Goal: Navigation & Orientation: Find specific page/section

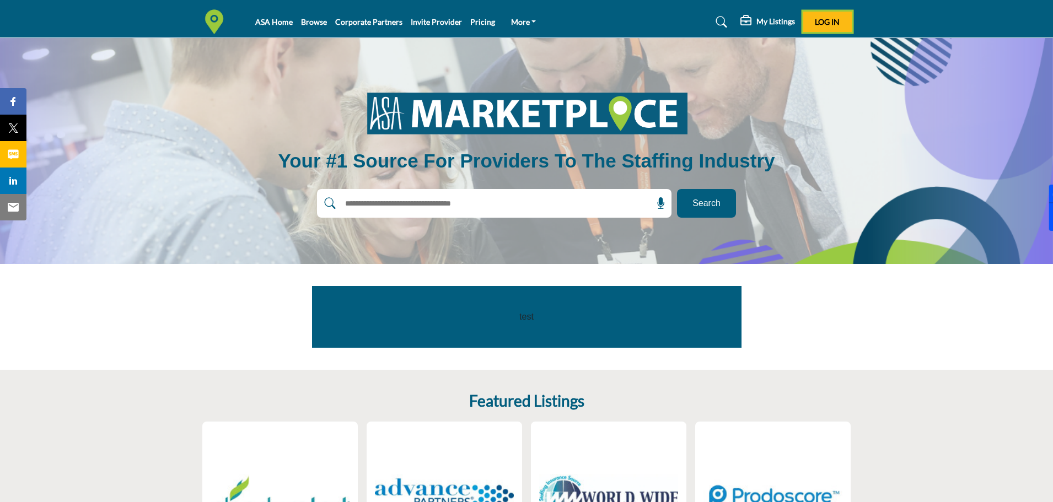
click at [814, 22] on button "Log In" at bounding box center [827, 22] width 49 height 20
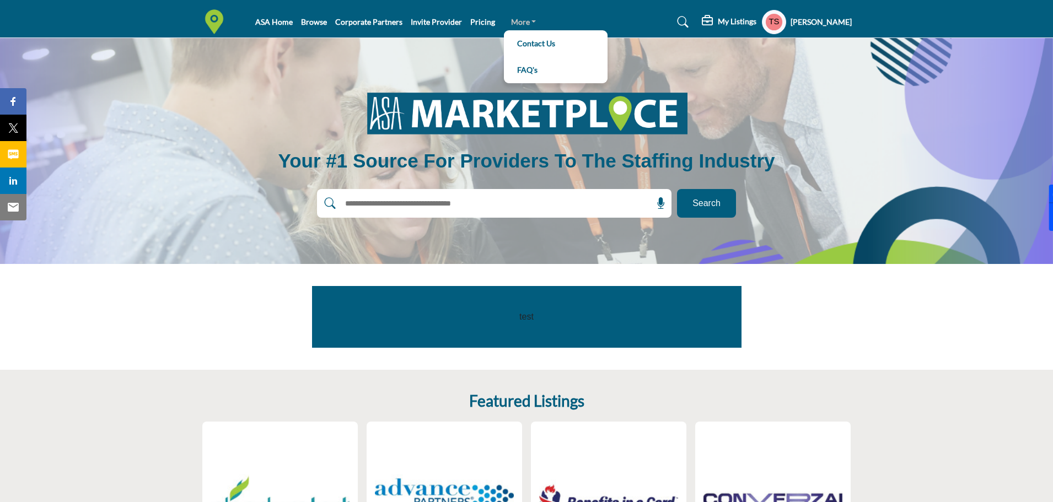
click at [521, 23] on link "More" at bounding box center [523, 21] width 41 height 15
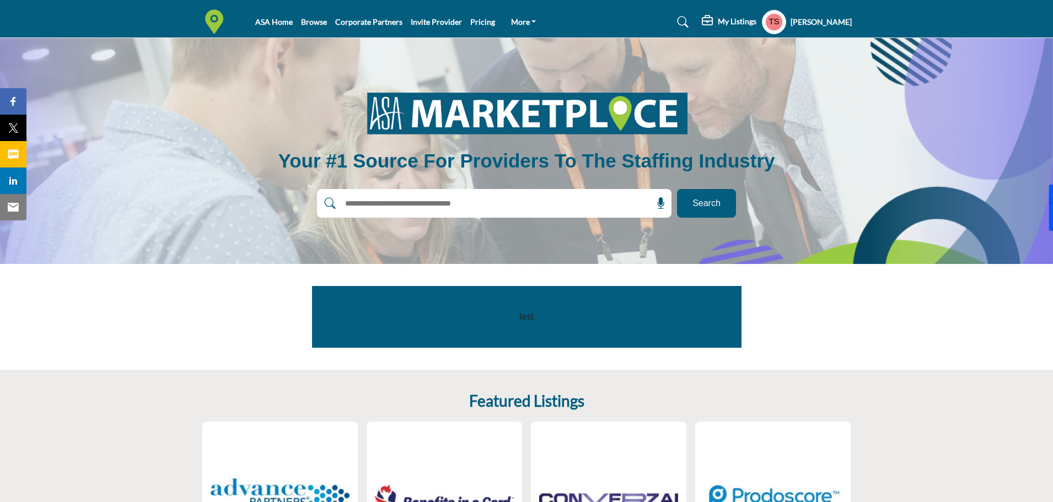
click at [514, 203] on input "text" at bounding box center [470, 203] width 263 height 17
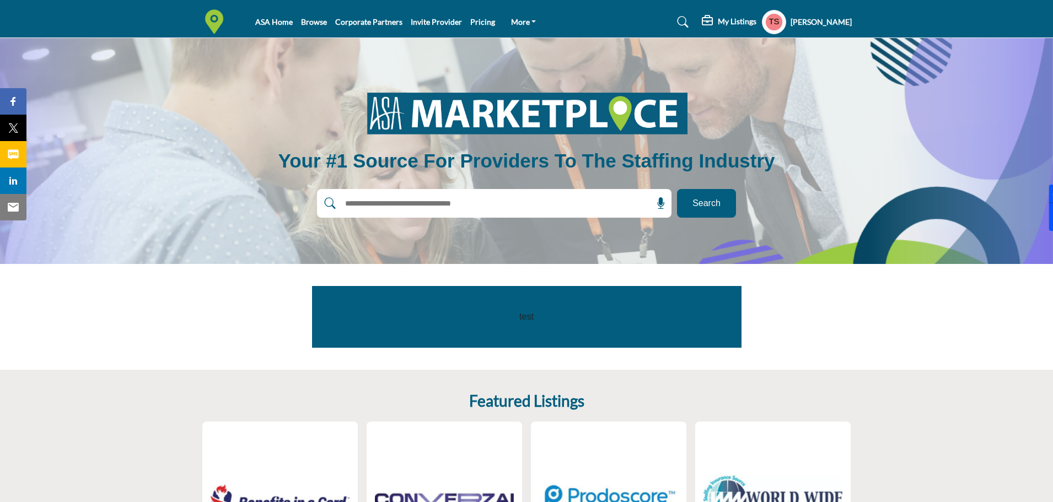
click at [819, 22] on h5 "Tiffany Scott" at bounding box center [821, 22] width 61 height 11
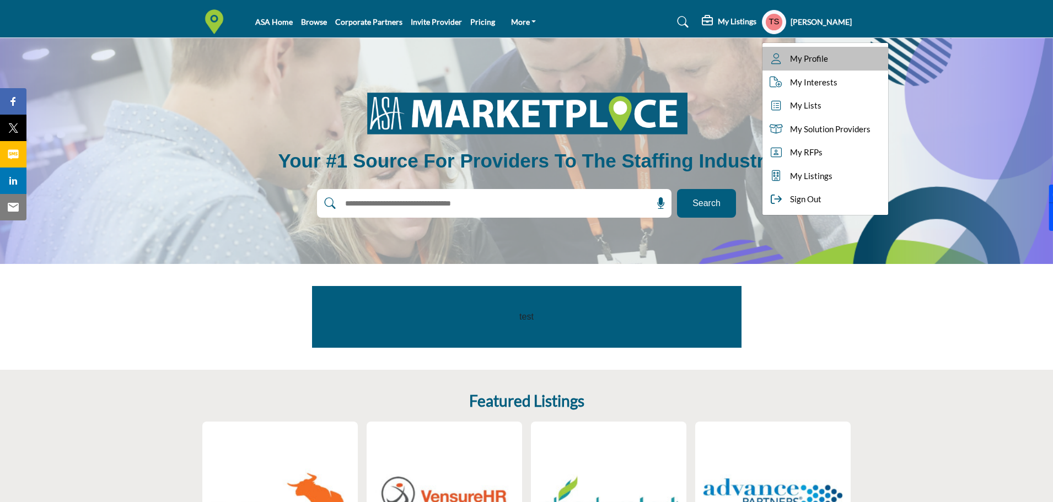
click at [812, 52] on span "My Profile" at bounding box center [809, 58] width 38 height 13
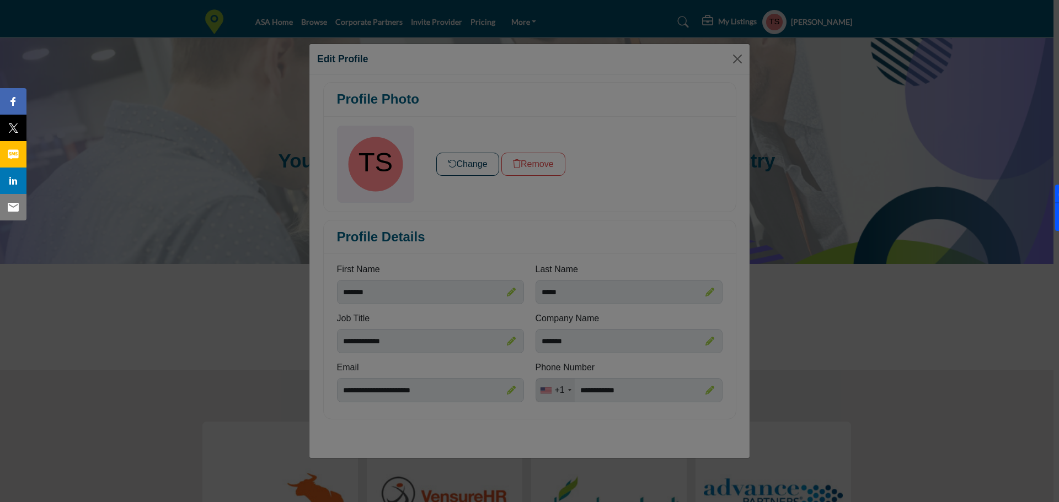
click at [468, 157] on div at bounding box center [529, 251] width 1059 height 502
